Goal: Task Accomplishment & Management: Use online tool/utility

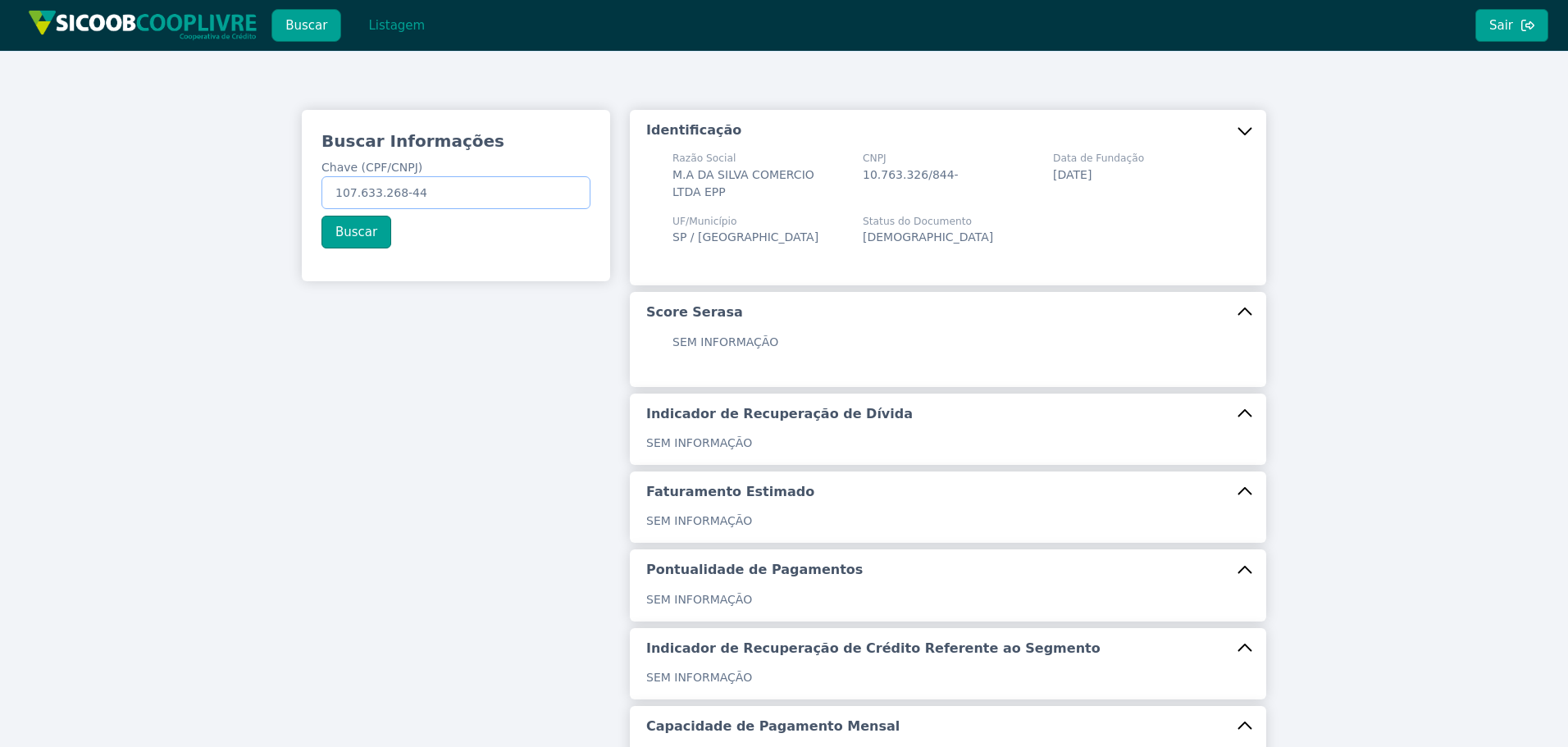
drag, startPoint x: 475, startPoint y: 195, endPoint x: 181, endPoint y: 154, distance: 296.8
click at [131, 141] on div "Buscar Informações Chave (CPF/CNPJ) 107.633.268-44 Buscar Identificação Razão S…" at bounding box center [784, 505] width 1568 height 909
paste input "016.520.898-88"
type input "016.520.898-88"
click at [338, 233] on button "Buscar" at bounding box center [356, 233] width 70 height 33
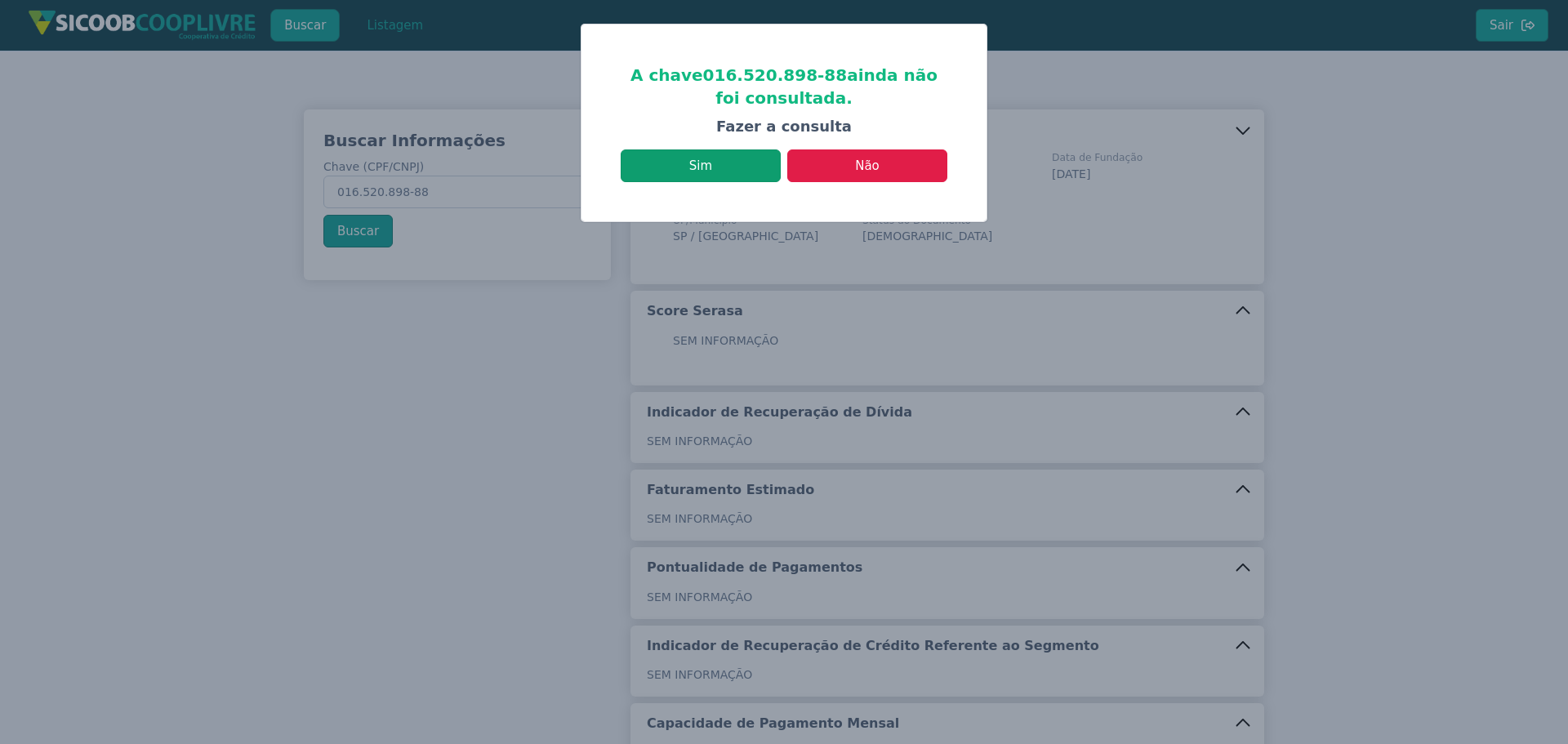
click at [686, 176] on button "Sim" at bounding box center [701, 166] width 161 height 33
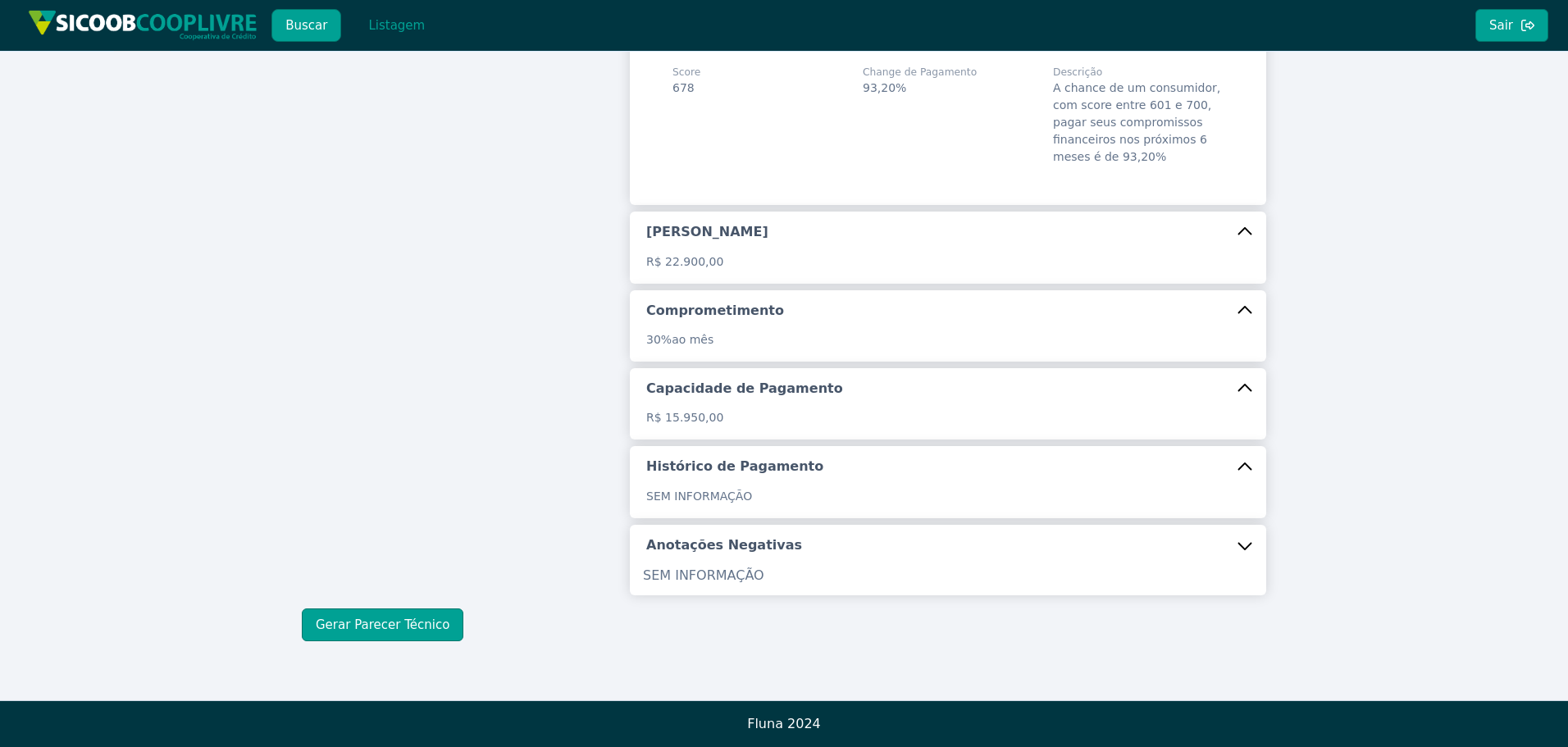
scroll to position [267, 0]
click at [402, 633] on button "Gerar Parecer Técnico" at bounding box center [383, 625] width 161 height 33
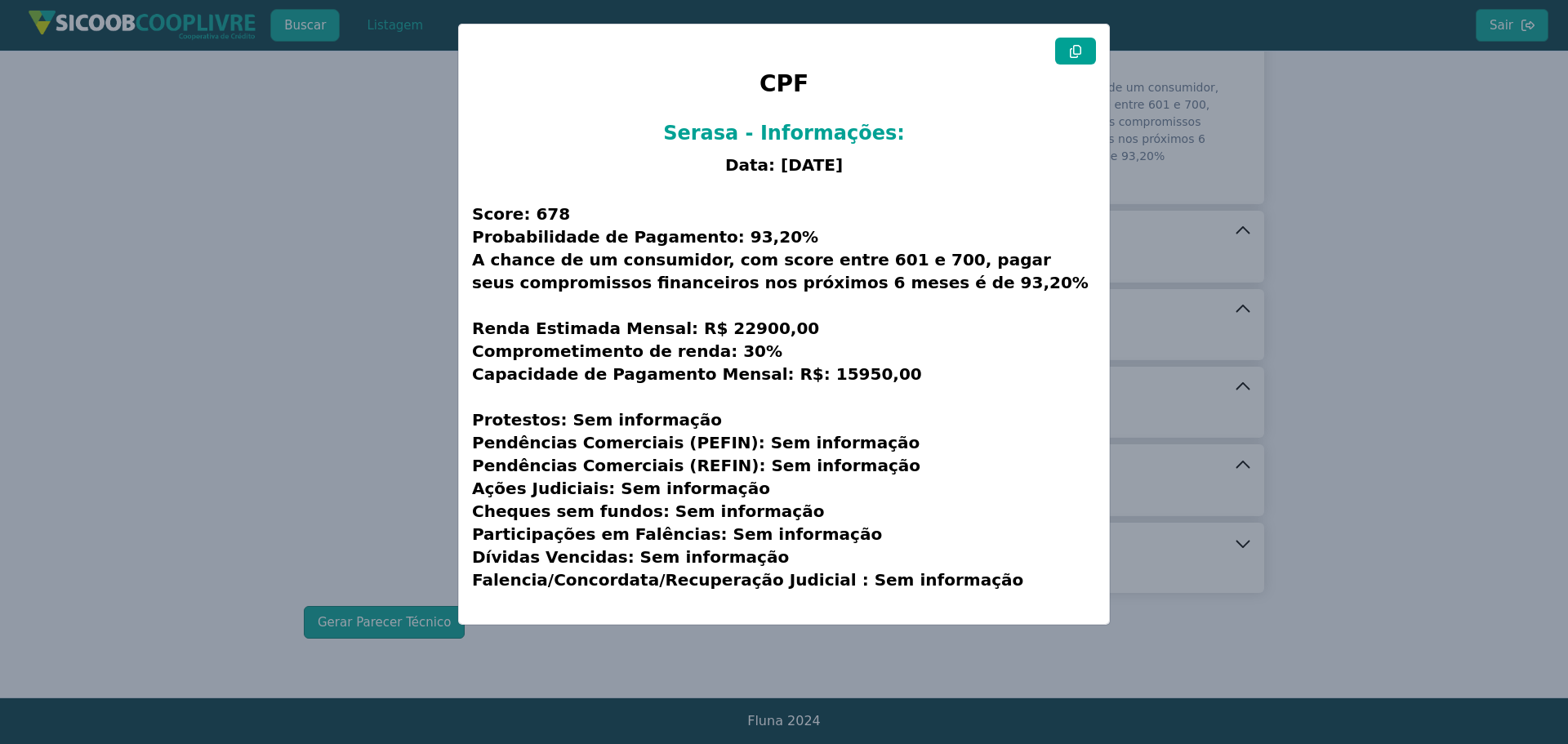
click at [1074, 58] on button at bounding box center [1075, 51] width 41 height 27
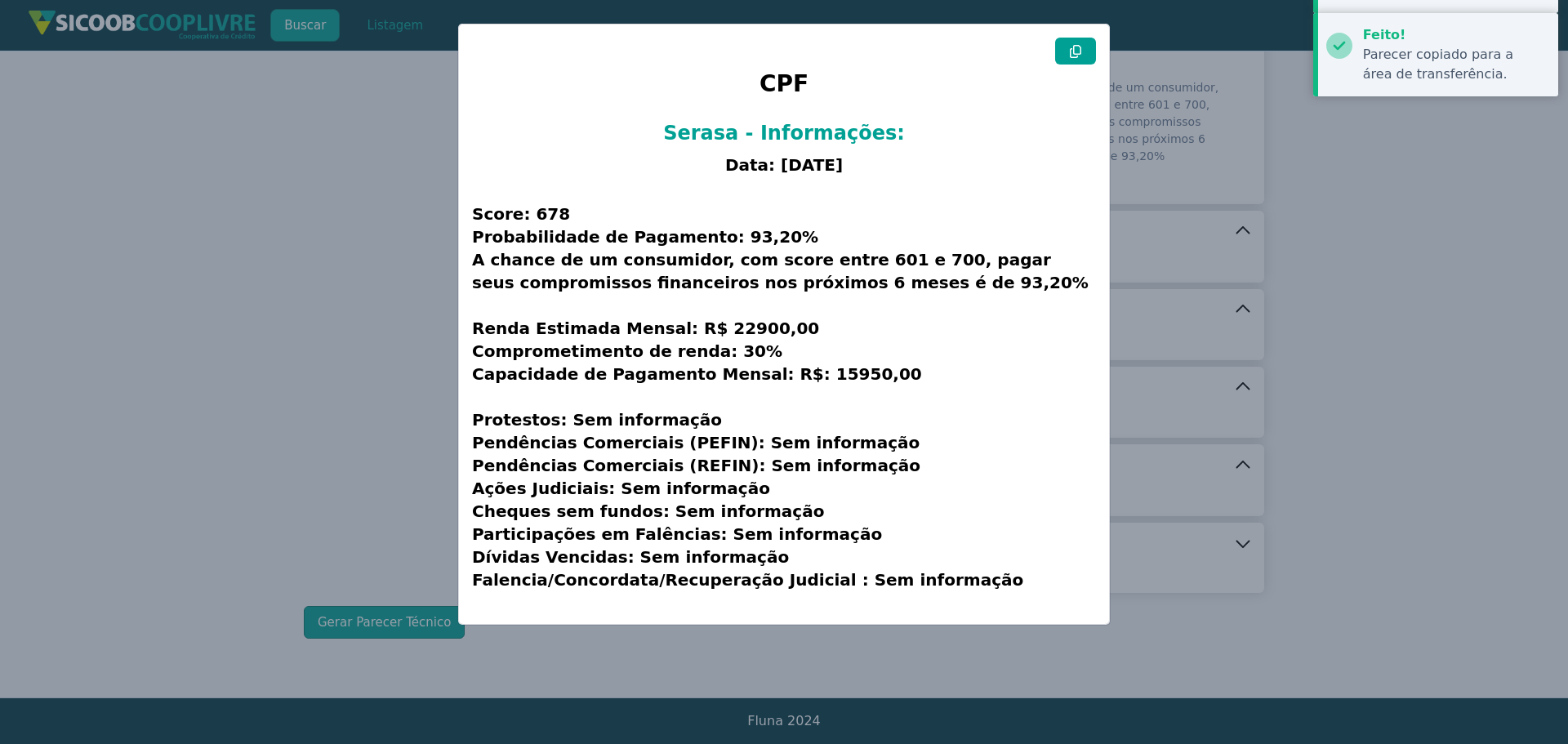
click at [1074, 58] on button at bounding box center [1075, 51] width 41 height 27
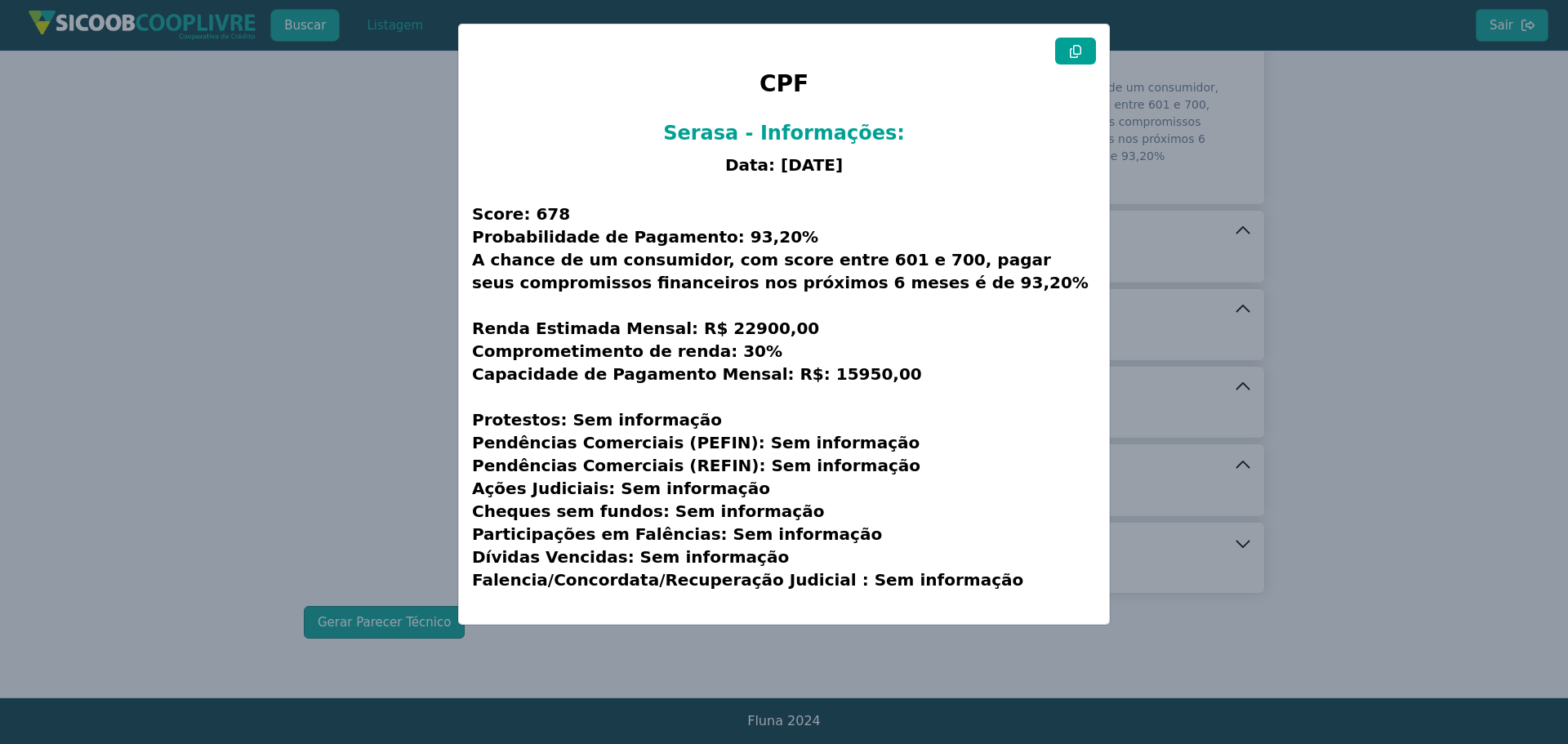
click at [324, 414] on modal-container "CPF Serasa - Informações: Data: [DATE] Score: 678 Probabilidade de Pagamento: 9…" at bounding box center [784, 372] width 1568 height 744
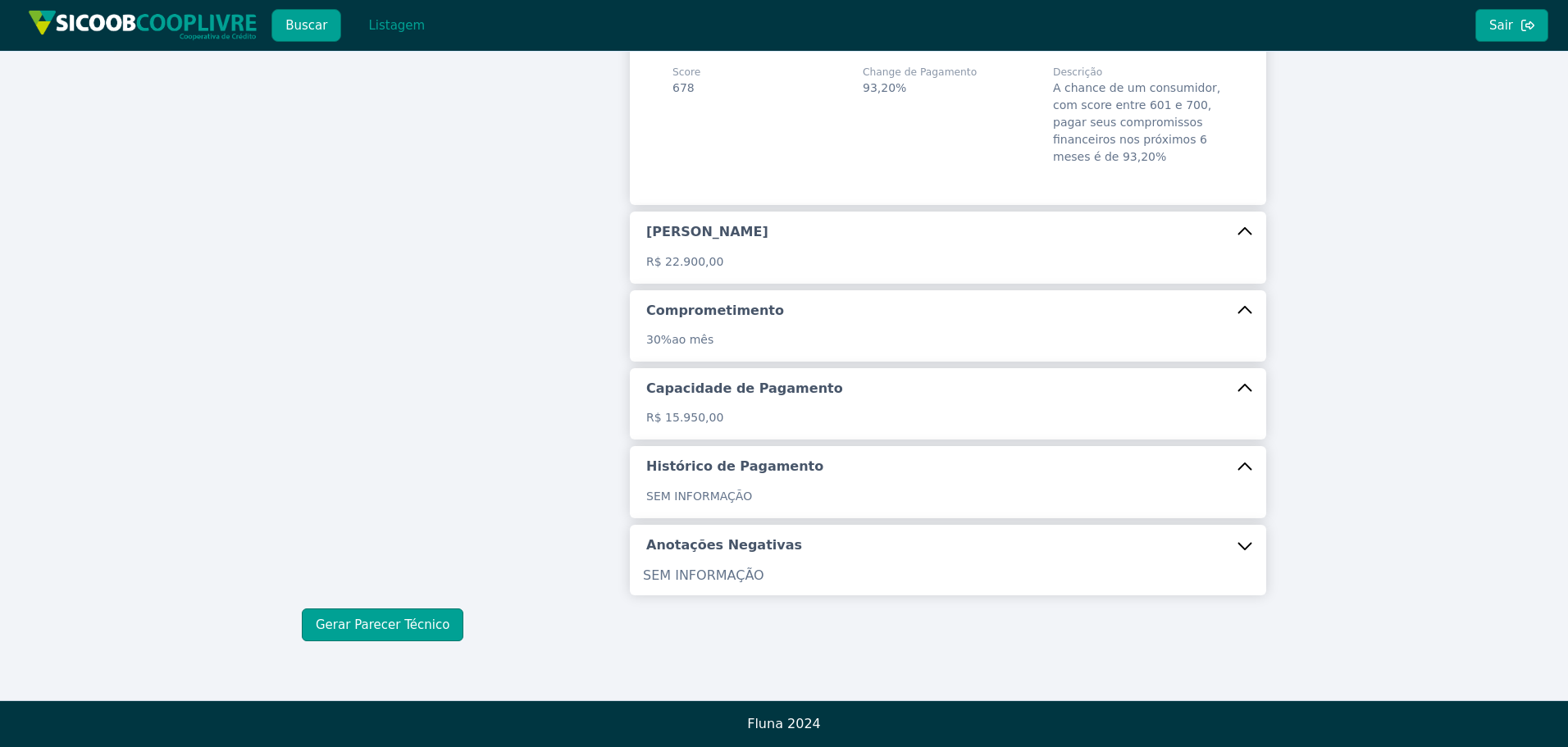
click at [128, 318] on div "Buscar Informações Chave (CPF/CNPJ) 016.520.898-88 Buscar Informações Básicas N…" at bounding box center [784, 252] width 1568 height 897
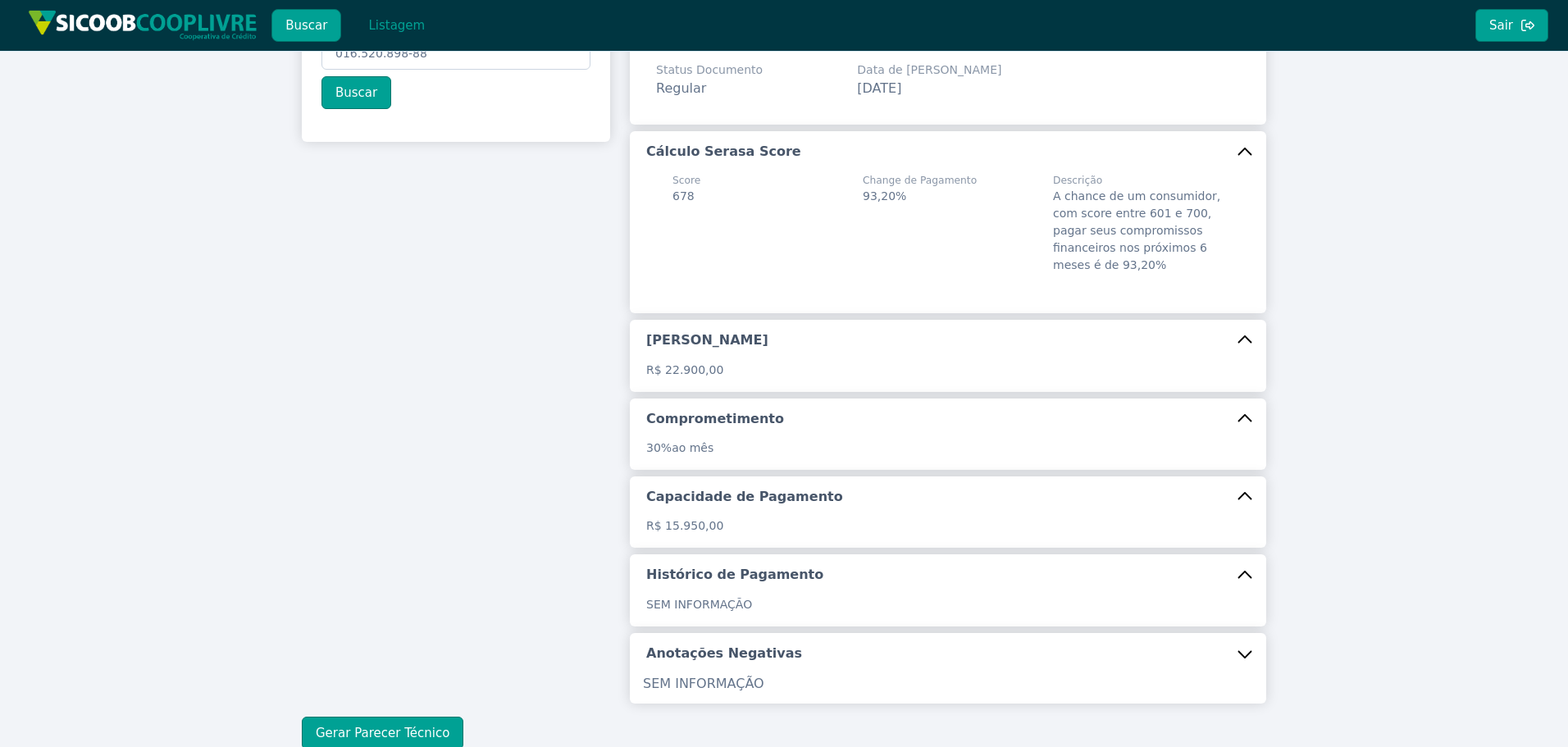
scroll to position [0, 0]
